Goal: Information Seeking & Learning: Check status

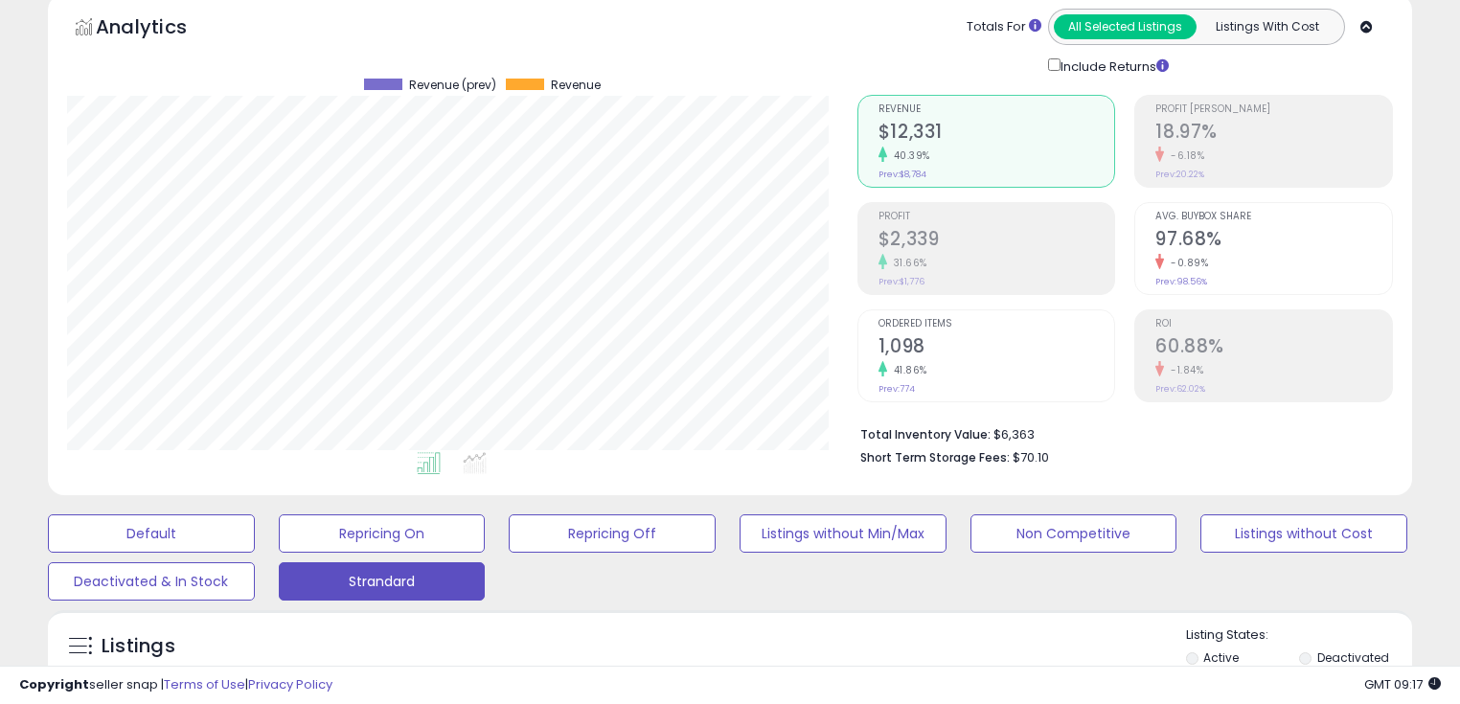
scroll to position [536, 0]
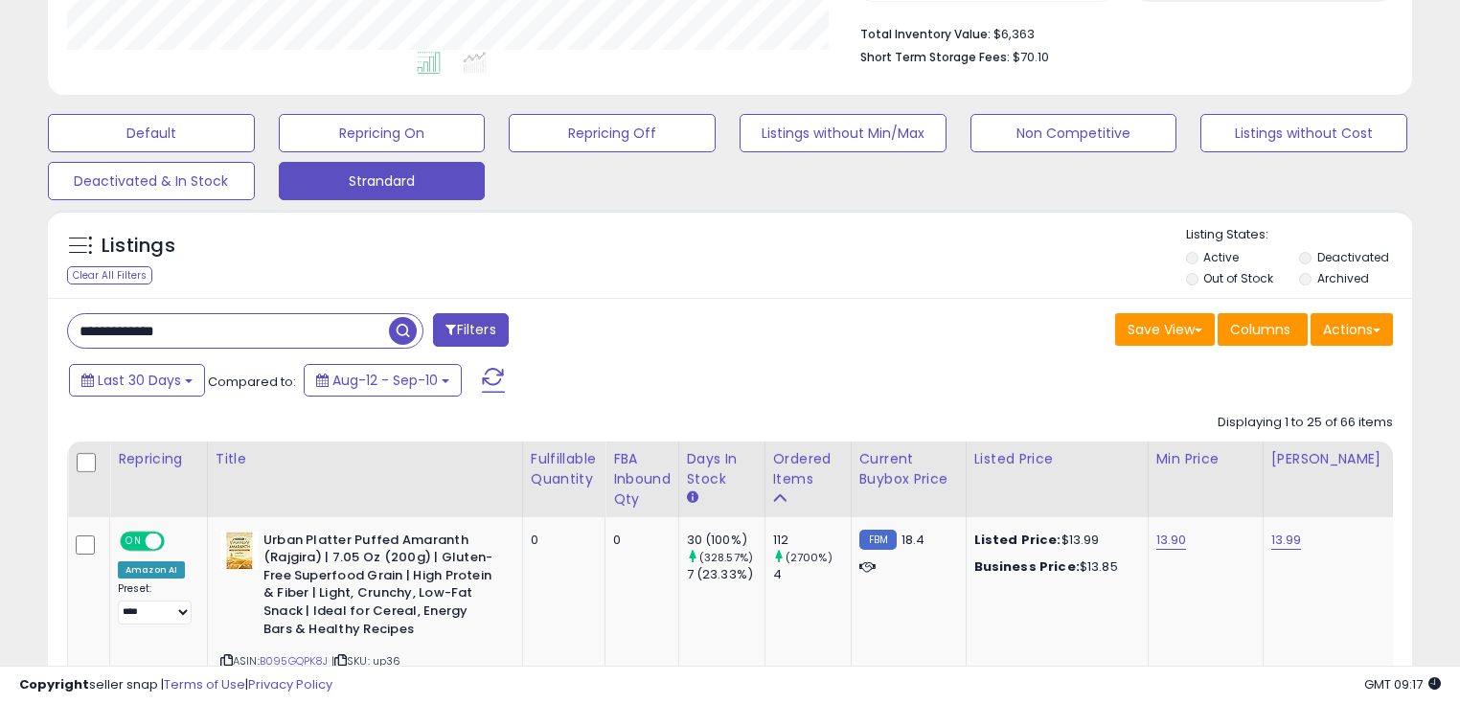
click at [398, 338] on span "button" at bounding box center [403, 331] width 28 height 28
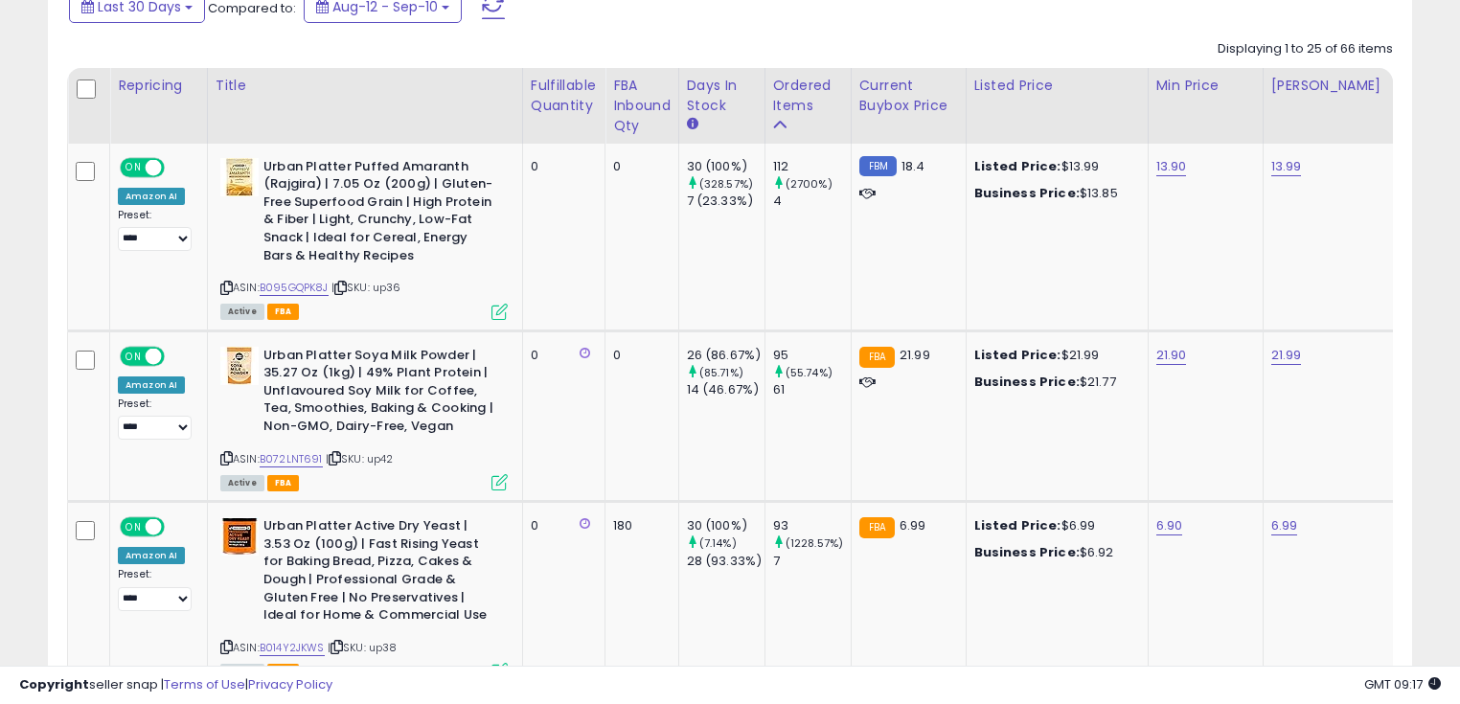
scroll to position [392, 789]
click at [296, 292] on link "B095GQPK8J" at bounding box center [294, 288] width 69 height 16
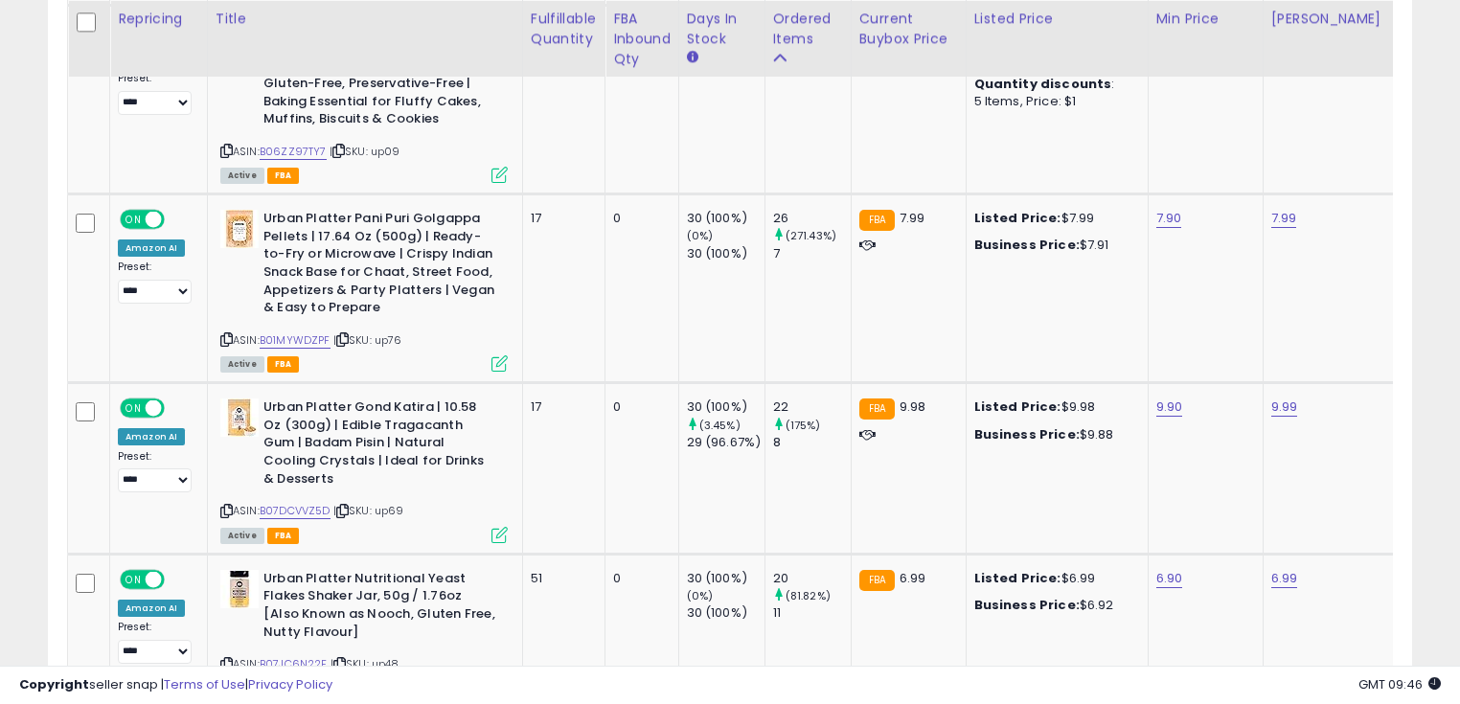
scroll to position [3142, 0]
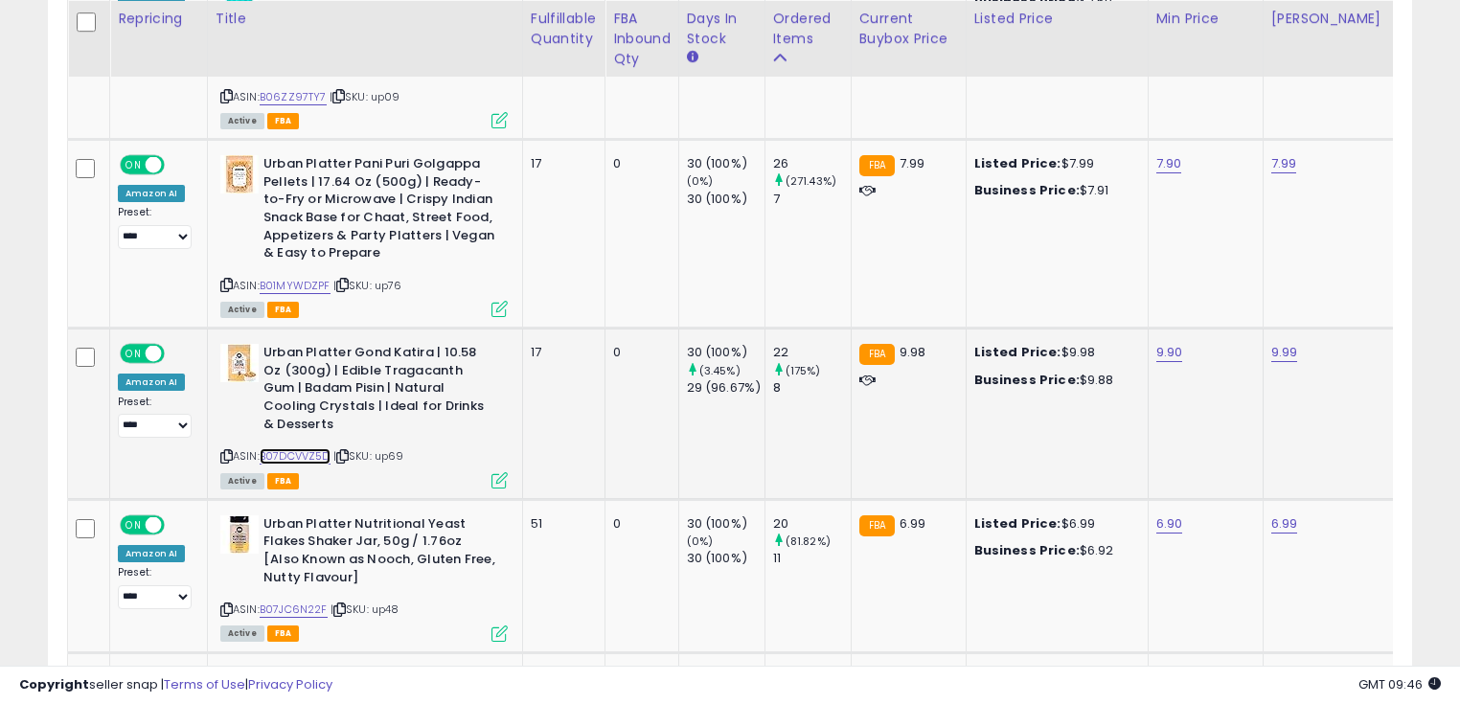
click at [308, 450] on link "B07DCVVZ5D" at bounding box center [295, 456] width 71 height 16
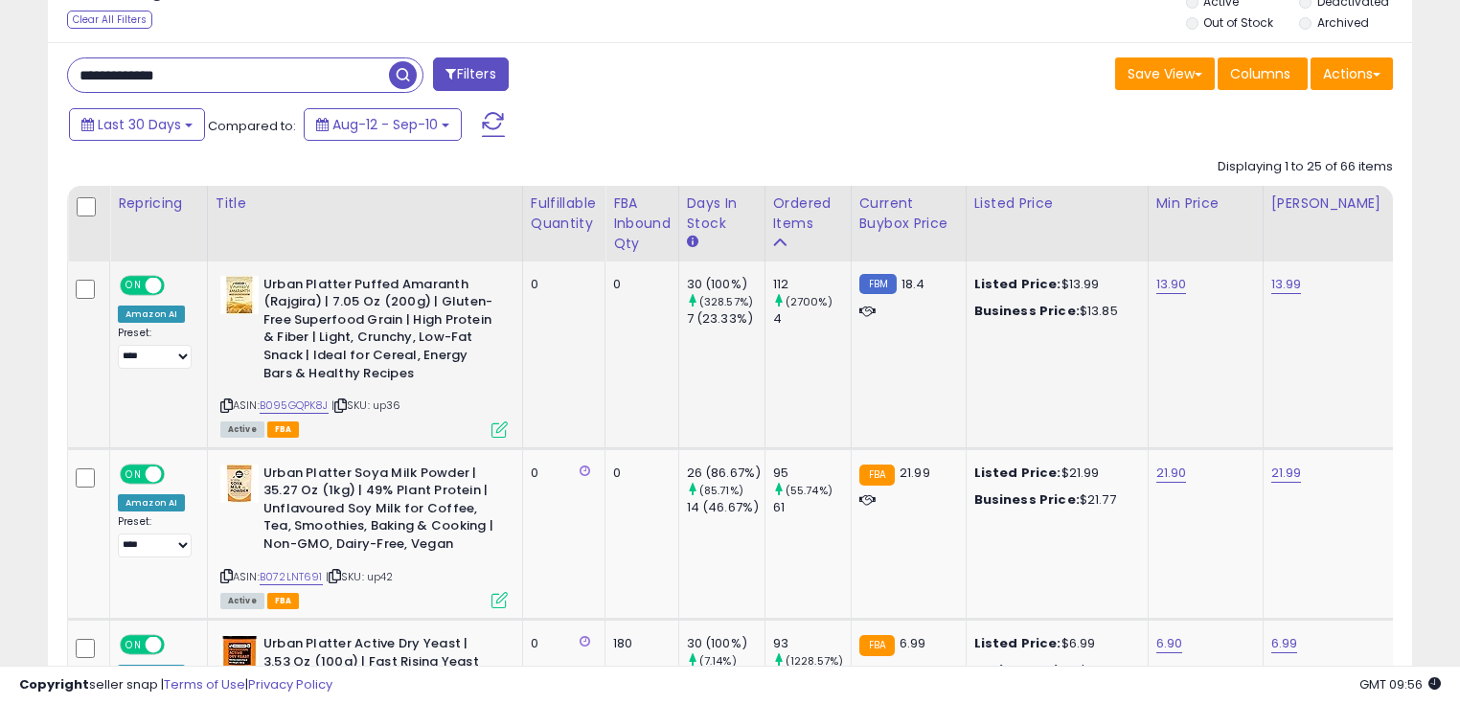
scroll to position [690, 0]
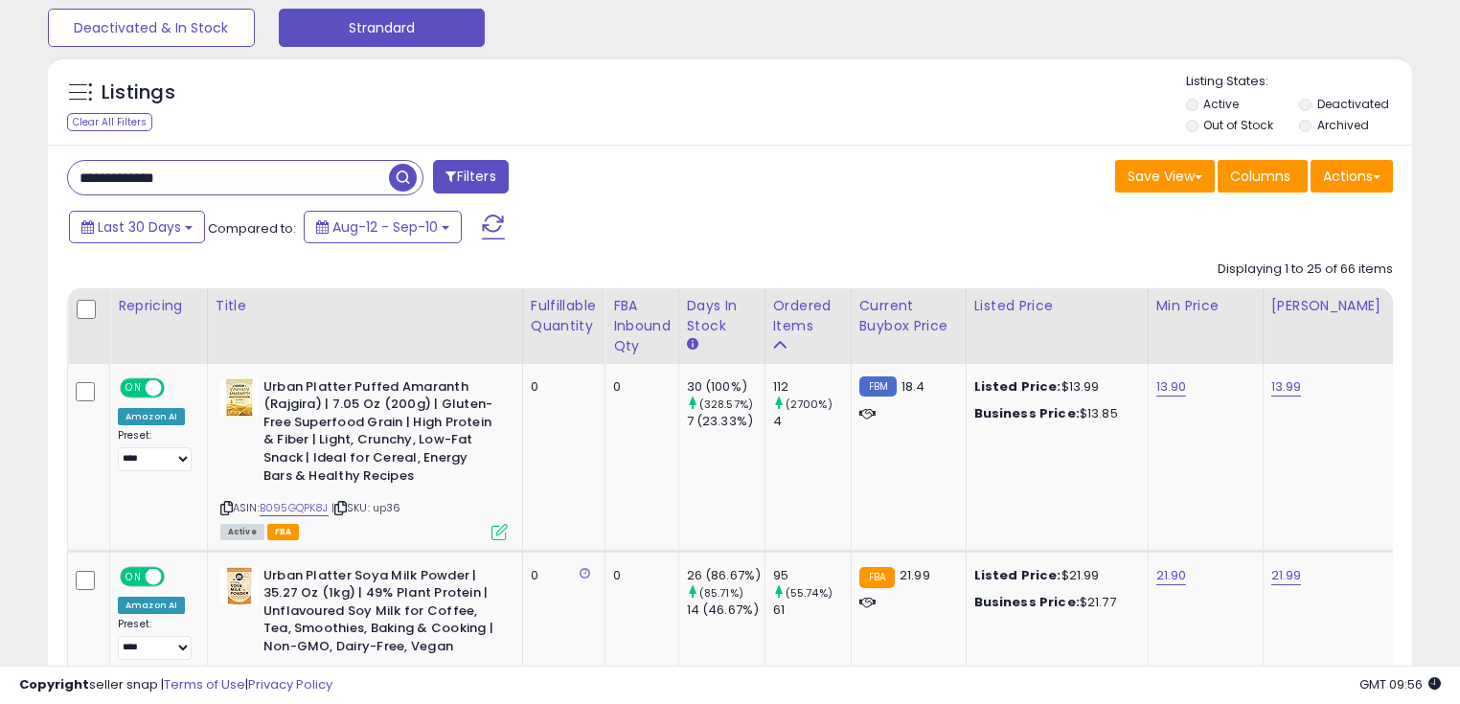
click at [408, 176] on span "button" at bounding box center [403, 178] width 28 height 28
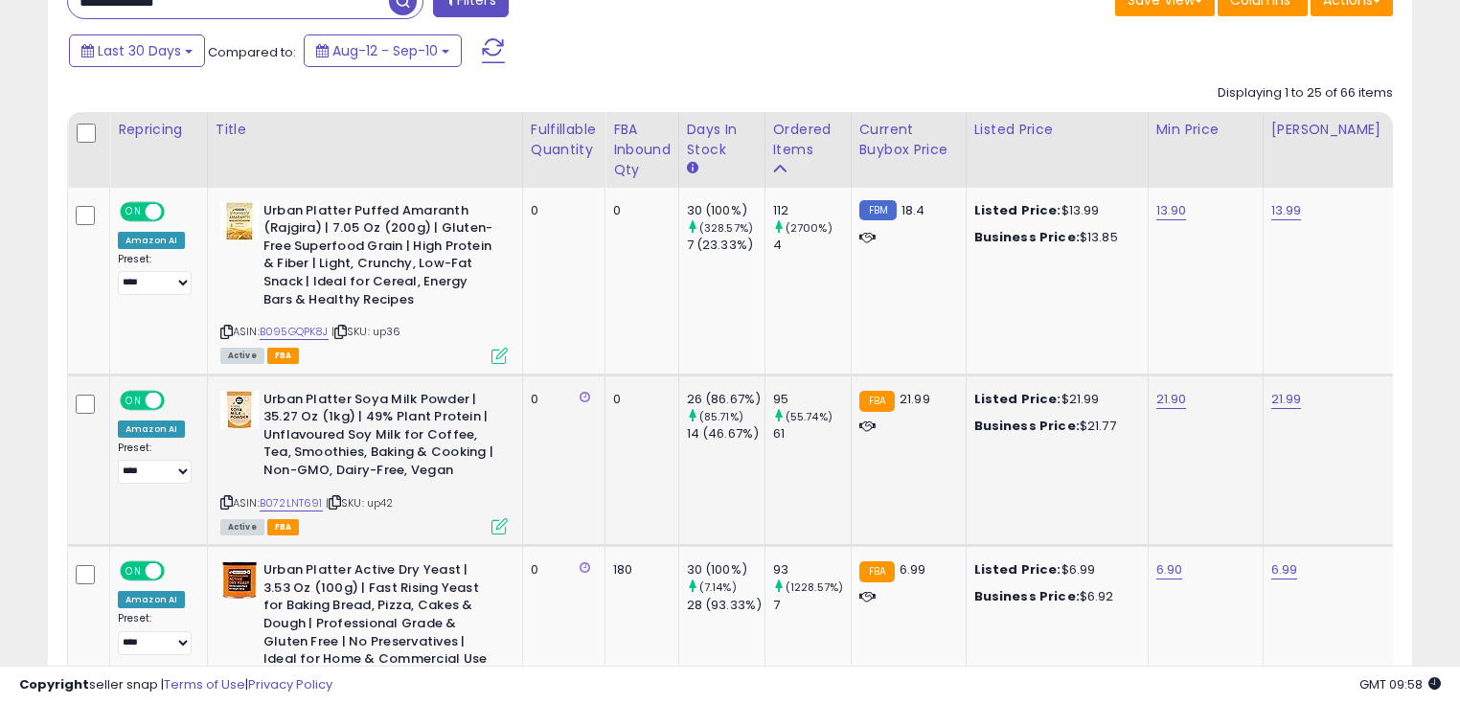
scroll to position [680, 0]
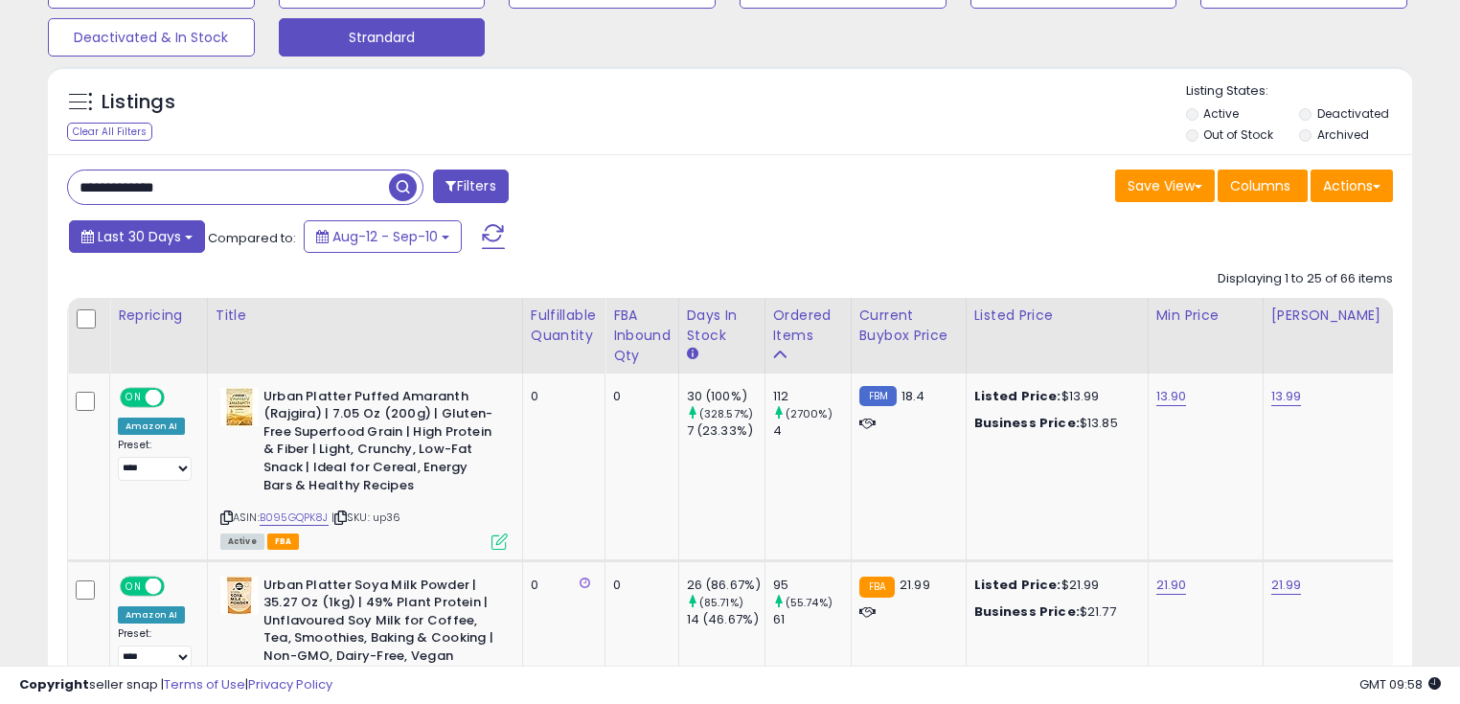
click at [183, 234] on button "Last 30 Days" at bounding box center [137, 236] width 136 height 33
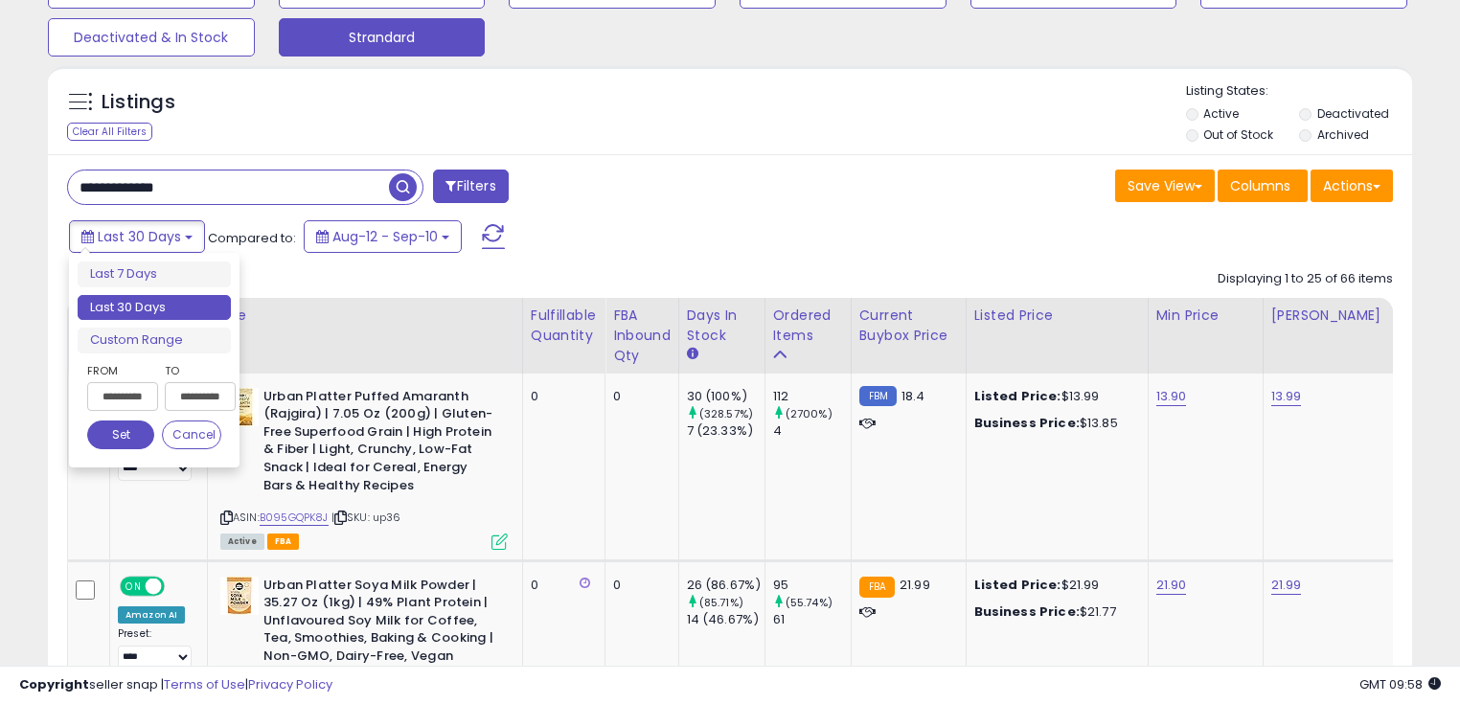
click at [671, 186] on div "**********" at bounding box center [391, 189] width 677 height 38
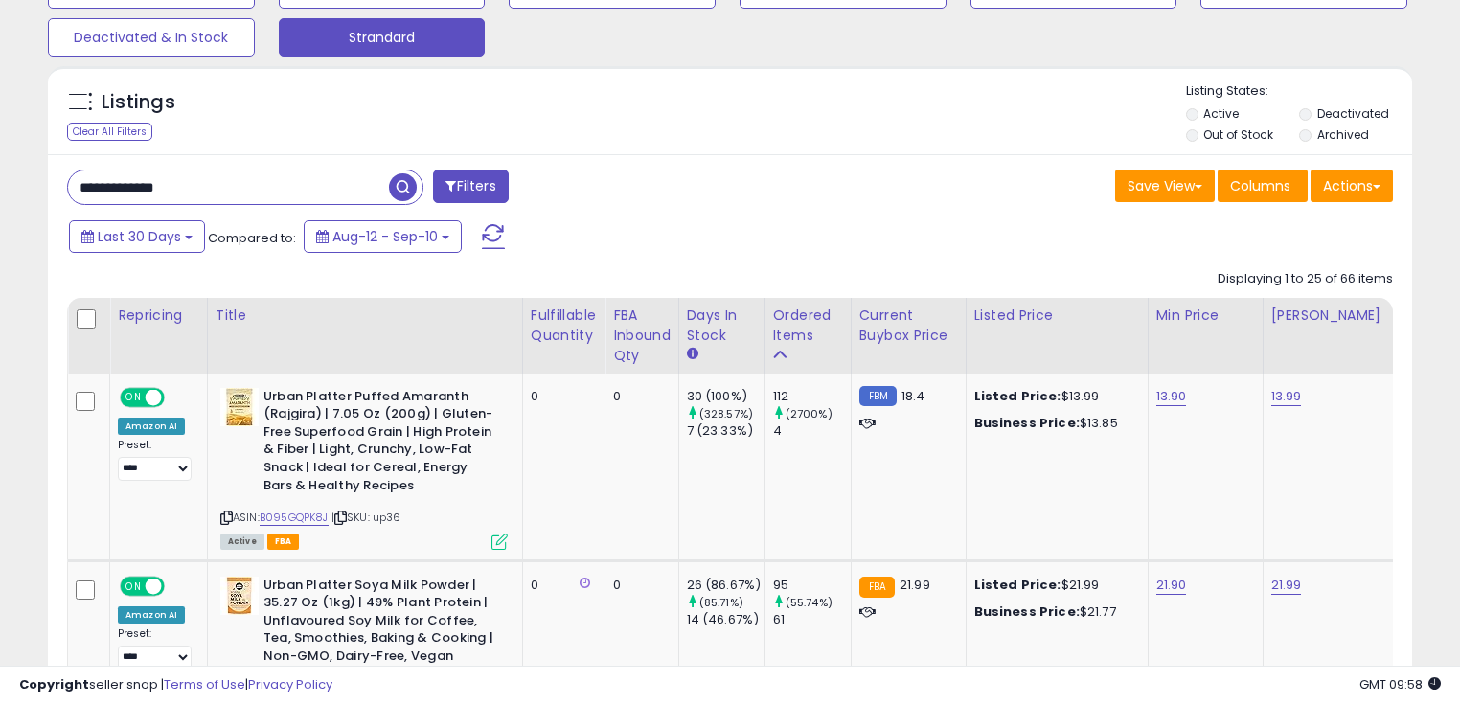
click at [418, 190] on button "button" at bounding box center [405, 184] width 34 height 29
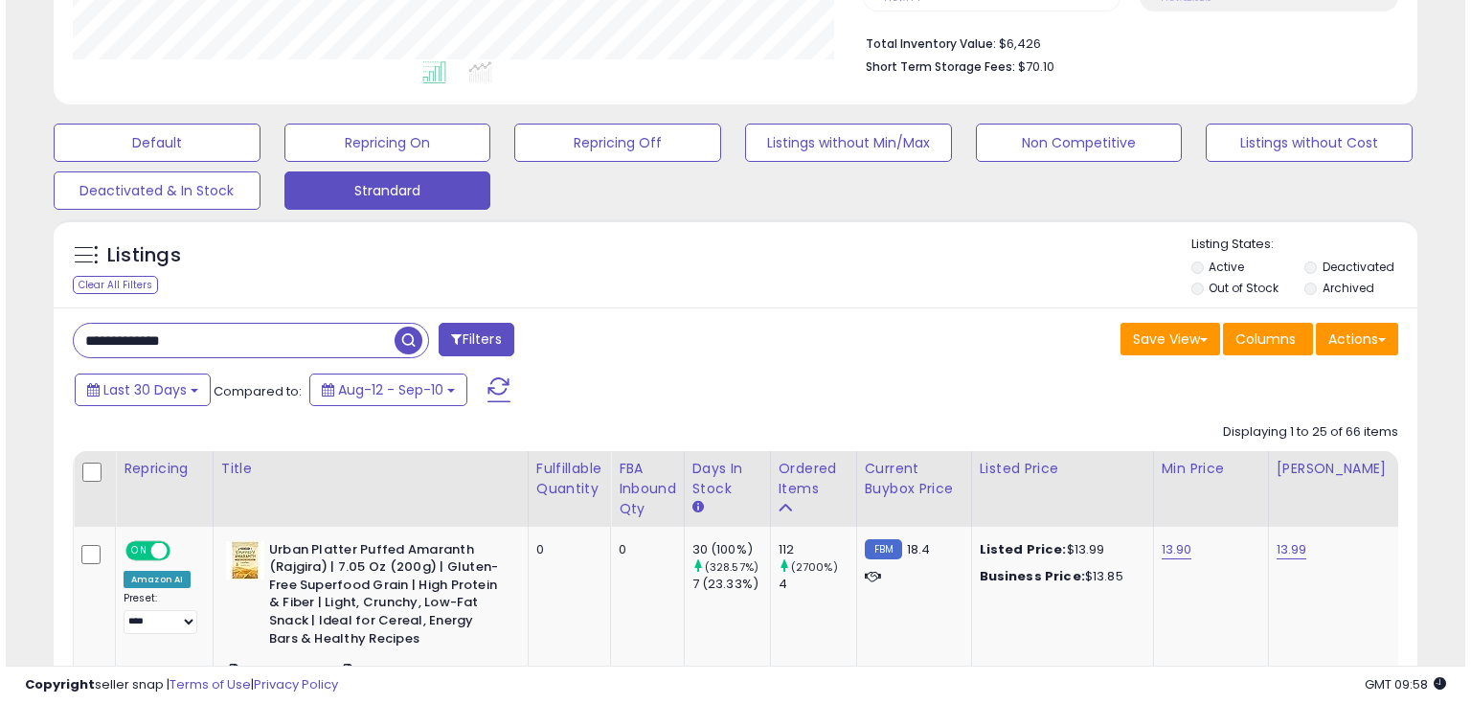
scroll to position [392, 789]
click at [318, 334] on input "**********" at bounding box center [228, 341] width 321 height 34
click at [398, 340] on span "button" at bounding box center [403, 341] width 28 height 28
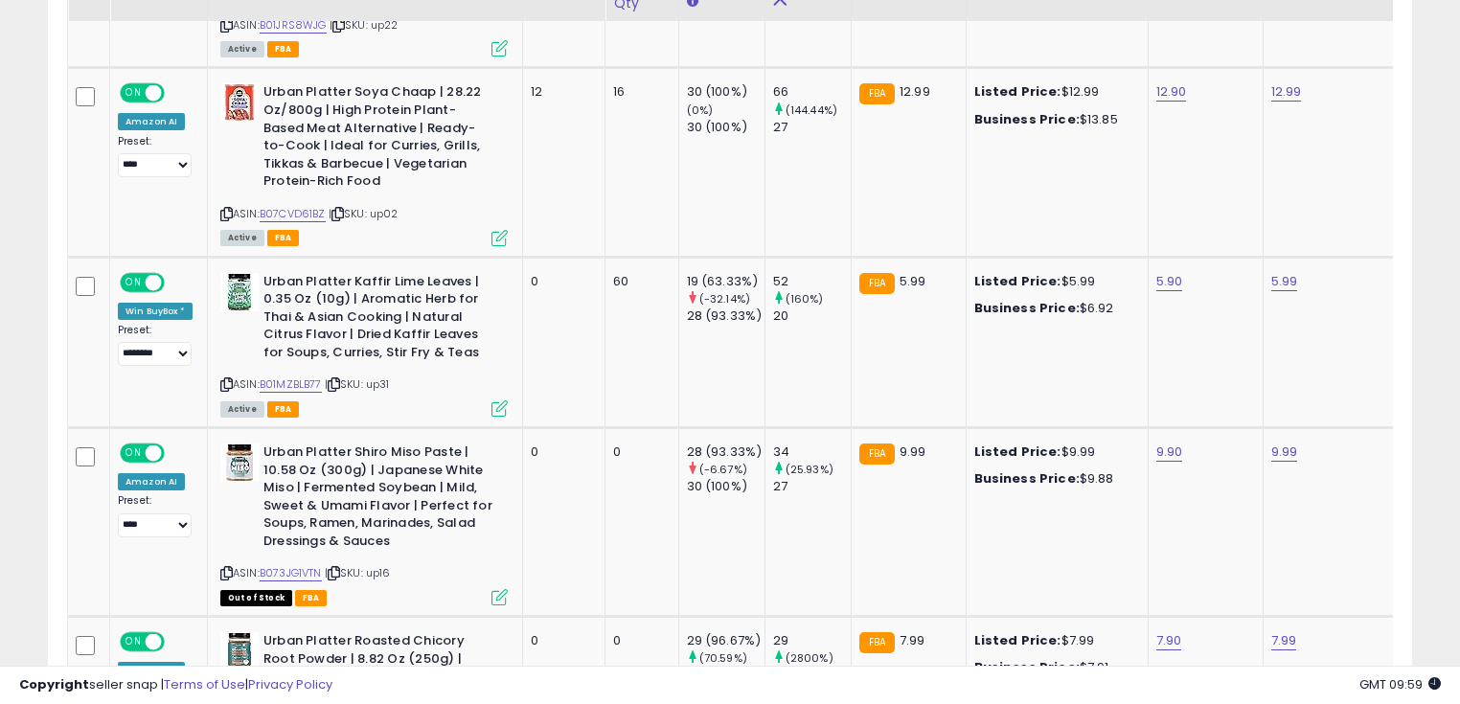
scroll to position [2136, 0]
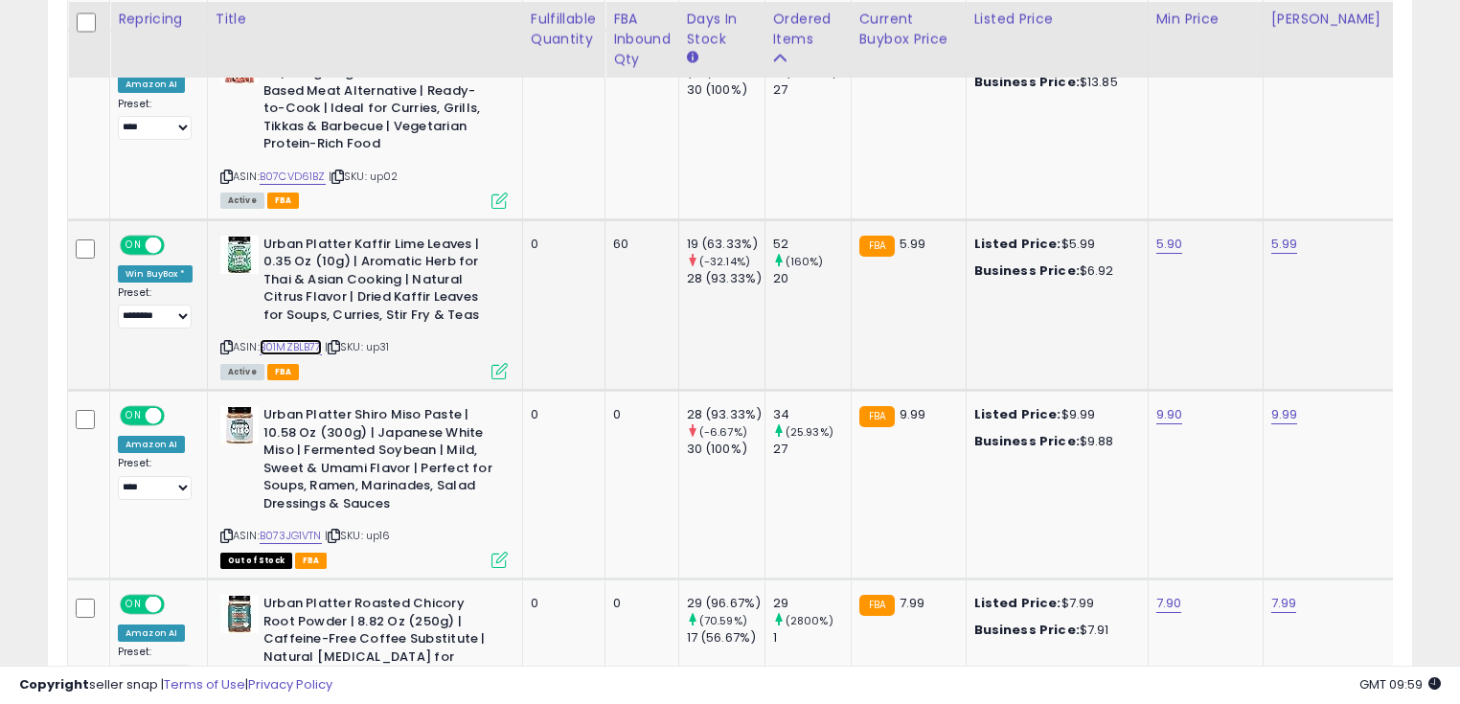
click at [316, 344] on link "B01MZBLB77" at bounding box center [291, 347] width 62 height 16
click at [557, 345] on td "0" at bounding box center [563, 304] width 82 height 170
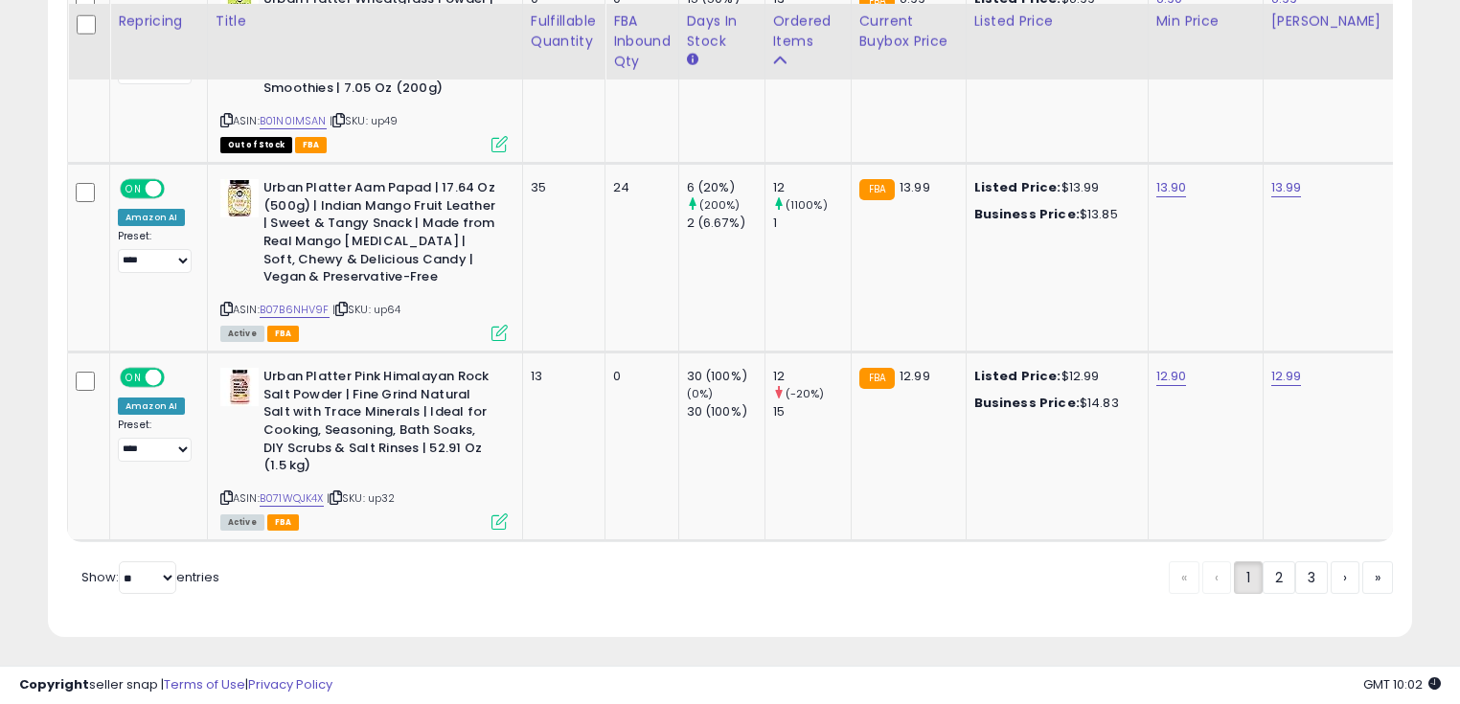
scroll to position [5143, 0]
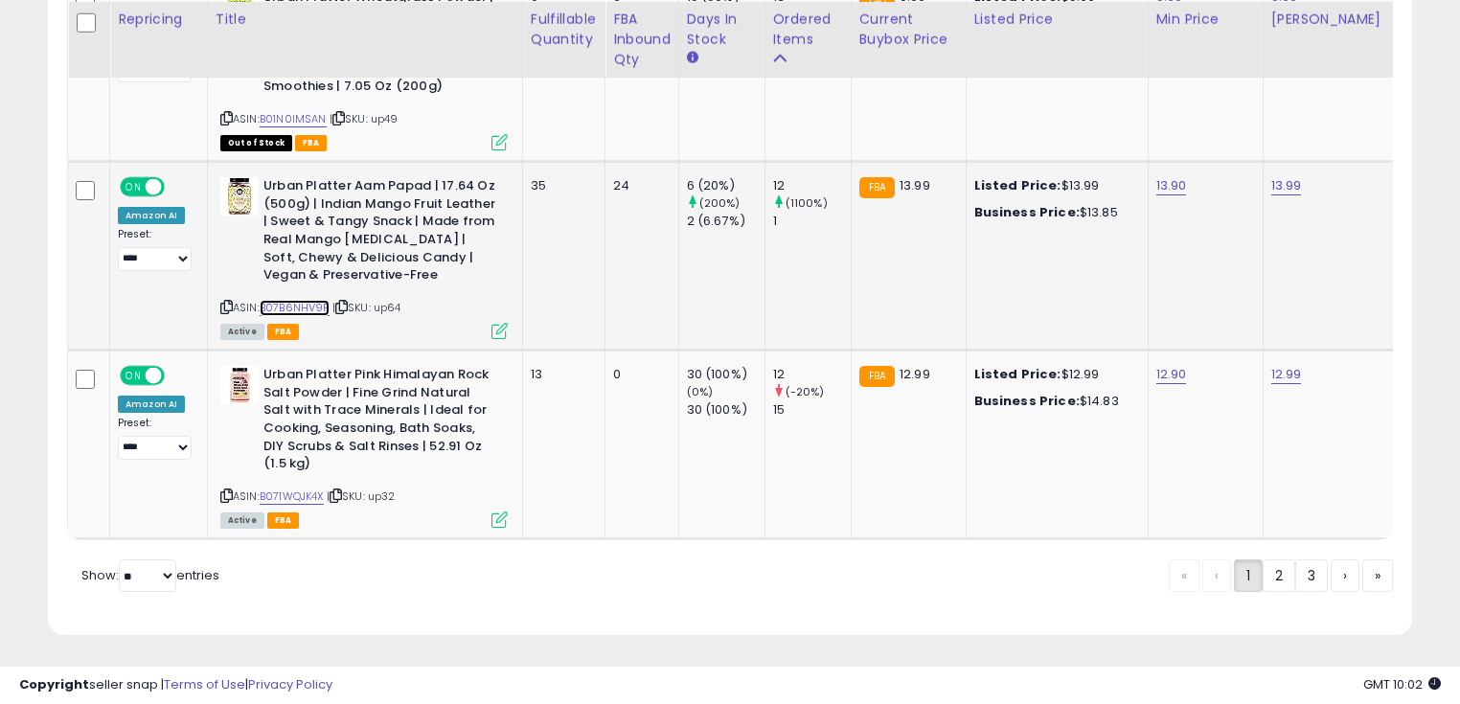
click at [300, 300] on link "B07B6NHV9F" at bounding box center [295, 308] width 70 height 16
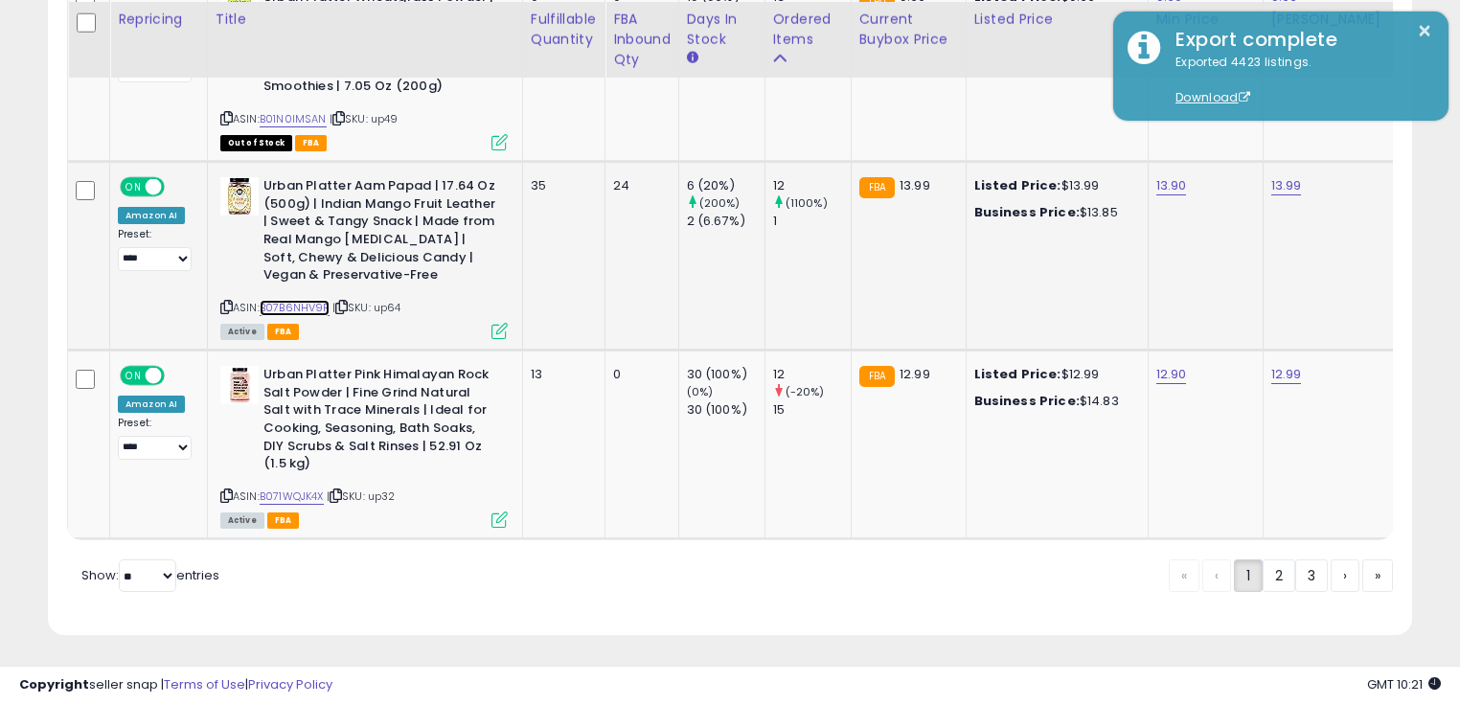
click at [318, 300] on link "B07B6NHV9F" at bounding box center [295, 308] width 70 height 16
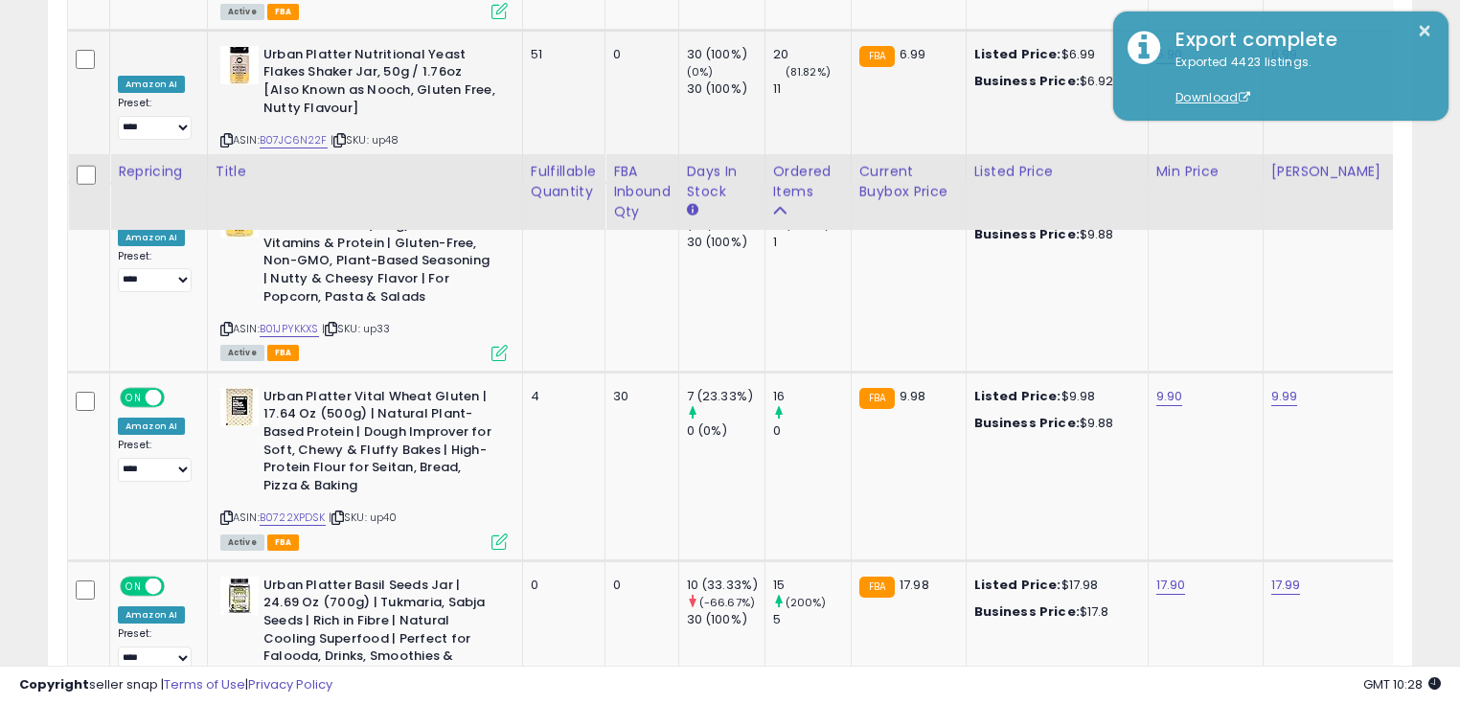
scroll to position [3763, 0]
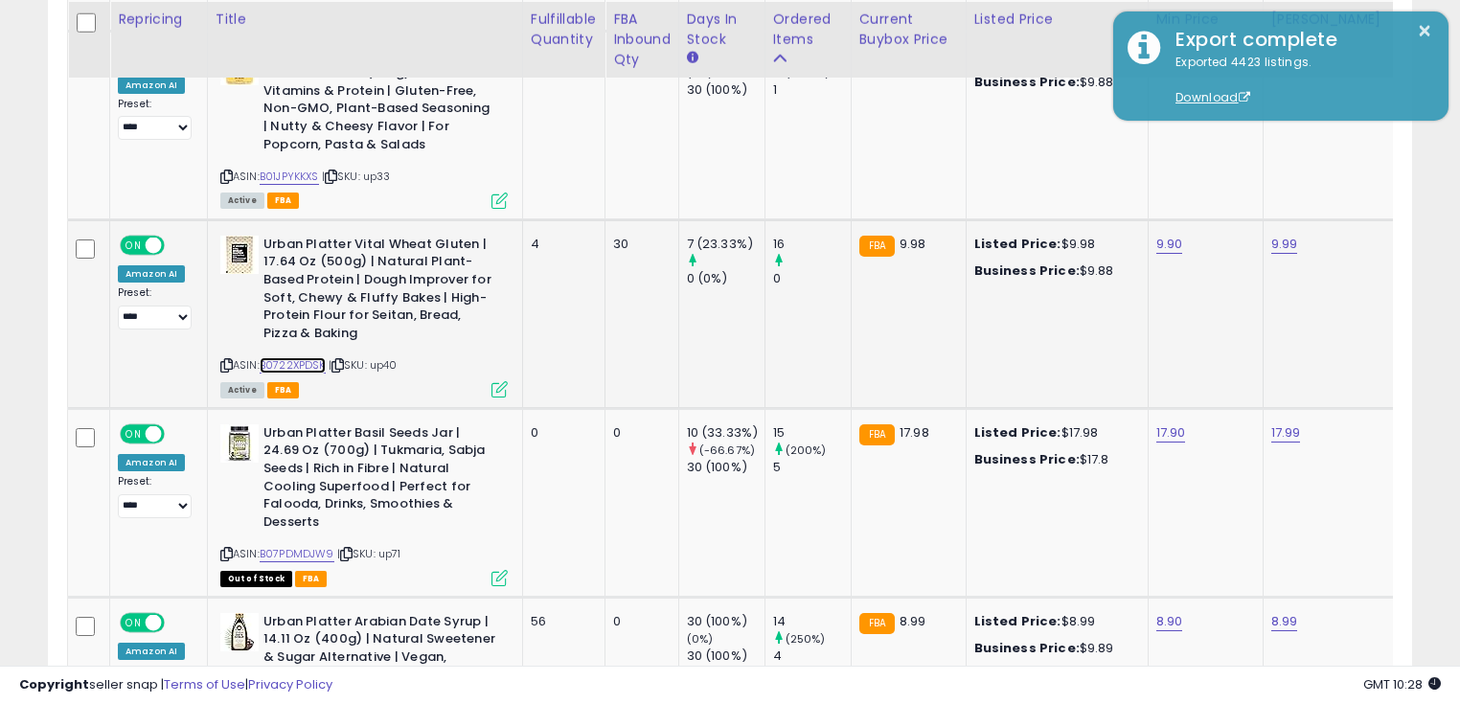
click at [299, 357] on link "B0722XPDSK" at bounding box center [293, 365] width 66 height 16
